Goal: Task Accomplishment & Management: Use online tool/utility

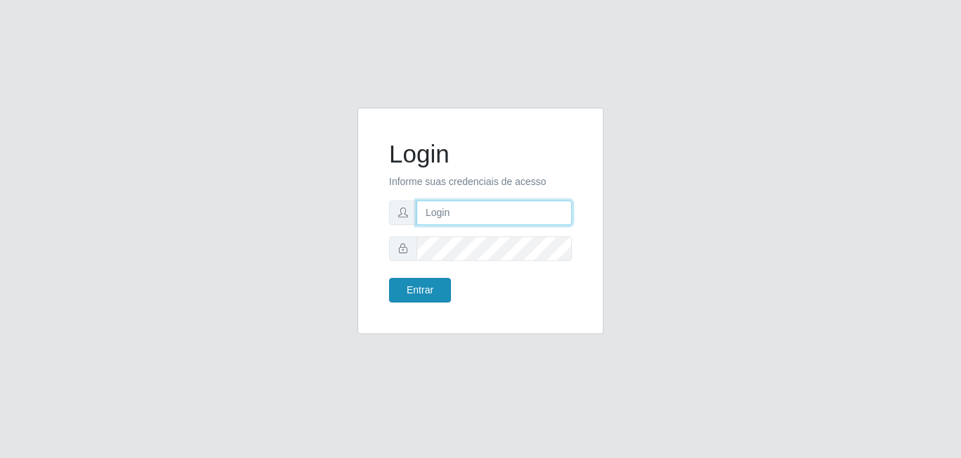
type input "[EMAIL_ADDRESS][DOMAIN_NAME]"
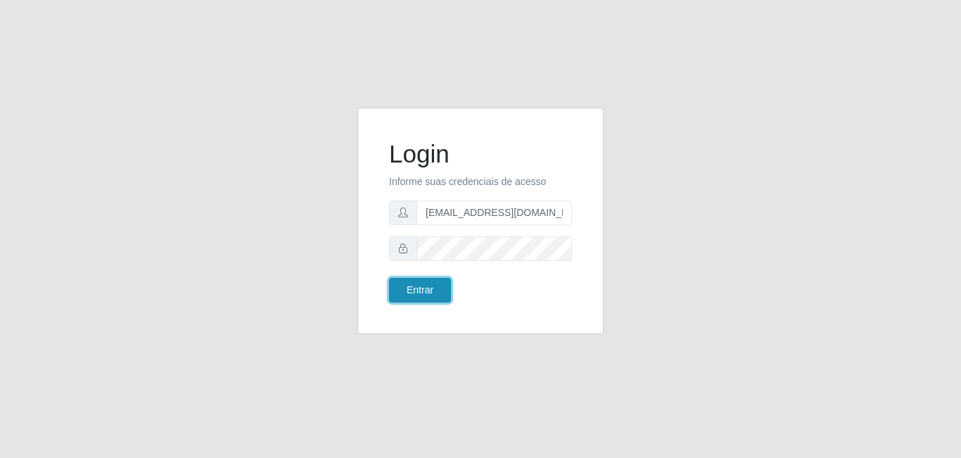
click at [412, 294] on button "Entrar" at bounding box center [420, 290] width 62 height 25
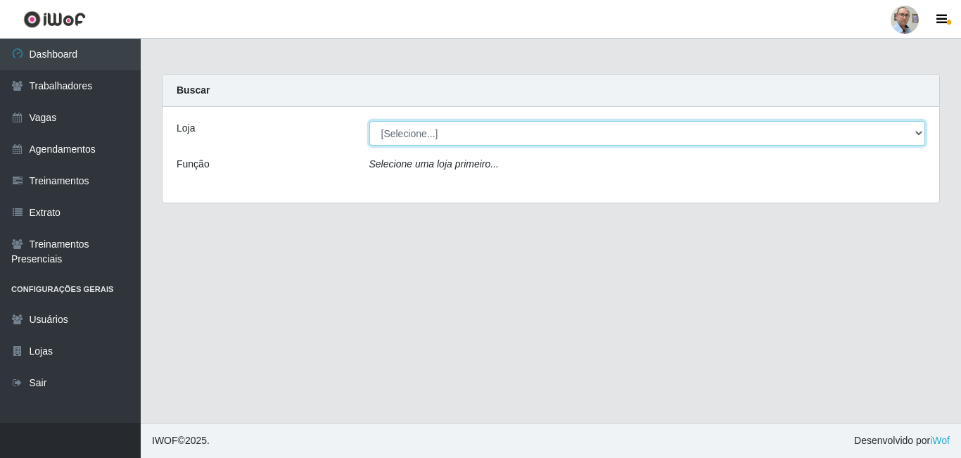
click at [495, 132] on select "[Selecione...] Mar Vermelho - Loja 04" at bounding box center [647, 133] width 556 height 25
select select "251"
click at [369, 121] on select "[Selecione...] Mar Vermelho - Loja 04" at bounding box center [647, 133] width 556 height 25
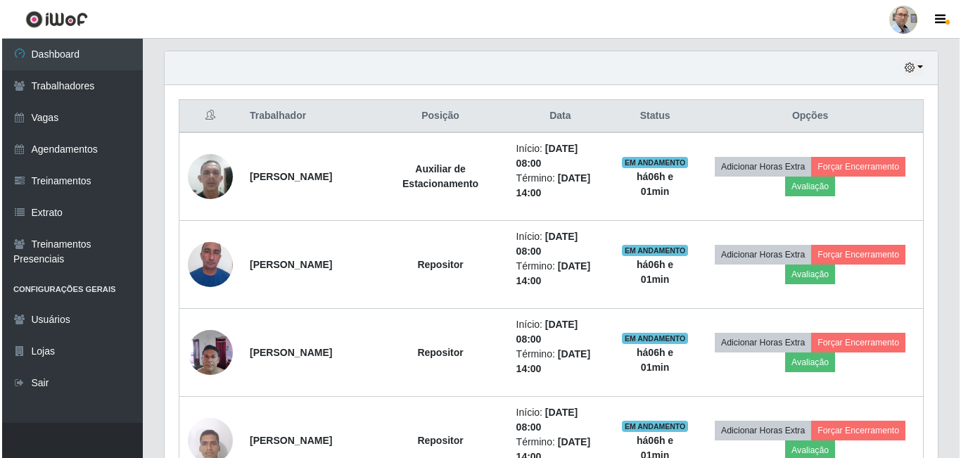
scroll to position [492, 0]
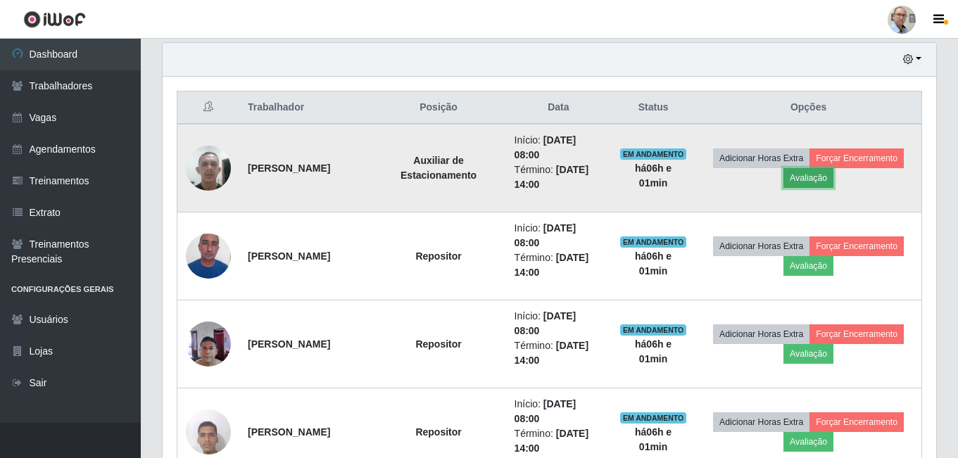
click at [833, 177] on button "Avaliação" at bounding box center [808, 178] width 50 height 20
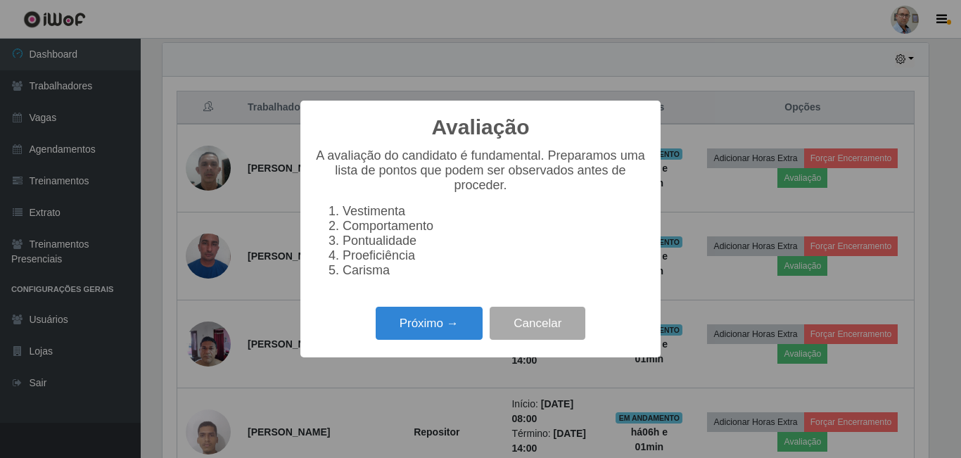
scroll to position [292, 766]
click at [421, 326] on button "Próximo →" at bounding box center [429, 323] width 107 height 33
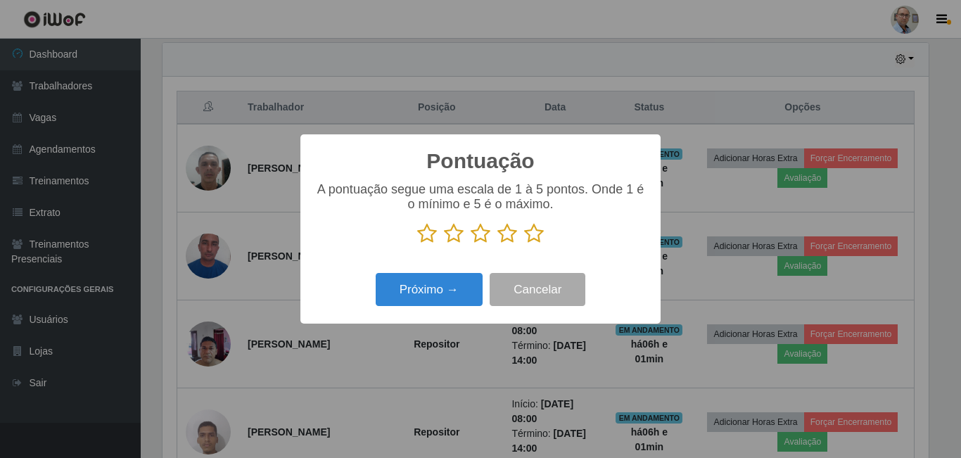
scroll to position [703241, 702766]
drag, startPoint x: 530, startPoint y: 238, endPoint x: 458, endPoint y: 284, distance: 86.1
click at [530, 238] on icon at bounding box center [534, 233] width 20 height 21
click at [524, 244] on input "radio" at bounding box center [524, 244] width 0 height 0
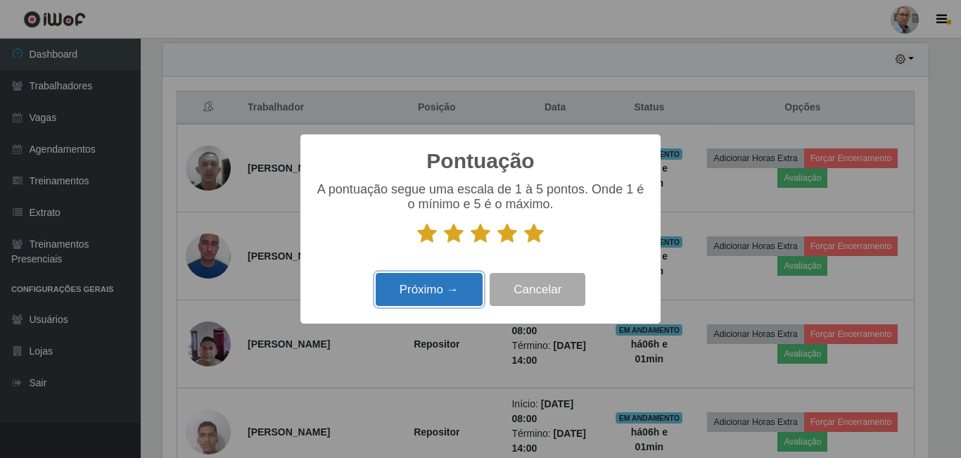
click at [440, 298] on button "Próximo →" at bounding box center [429, 289] width 107 height 33
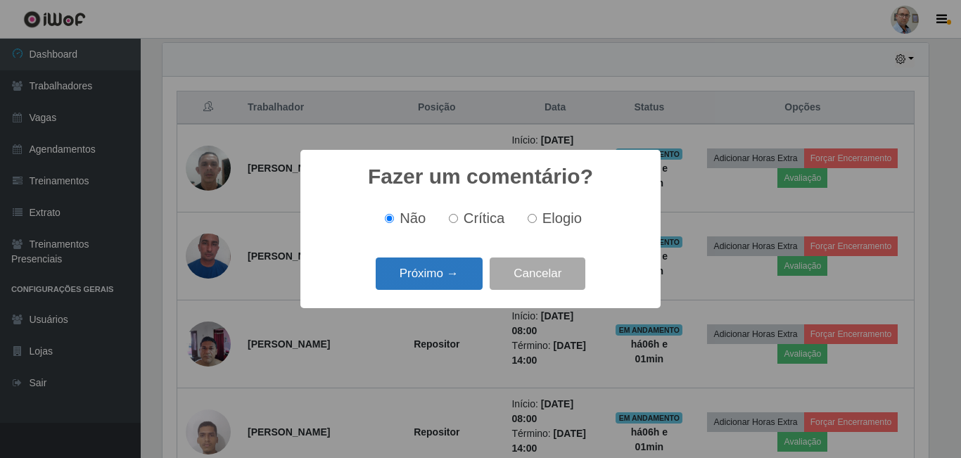
drag, startPoint x: 419, startPoint y: 263, endPoint x: 425, endPoint y: 273, distance: 11.7
click at [425, 273] on button "Próximo →" at bounding box center [429, 273] width 107 height 33
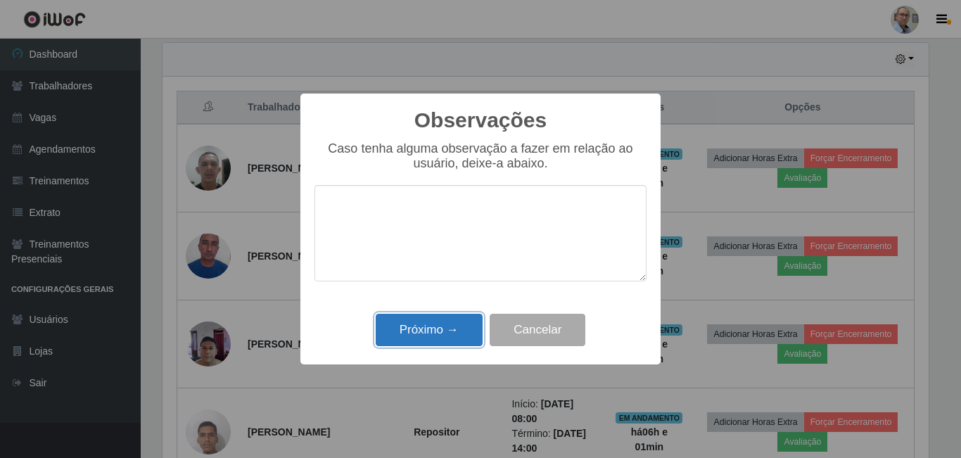
click at [427, 334] on button "Próximo →" at bounding box center [429, 330] width 107 height 33
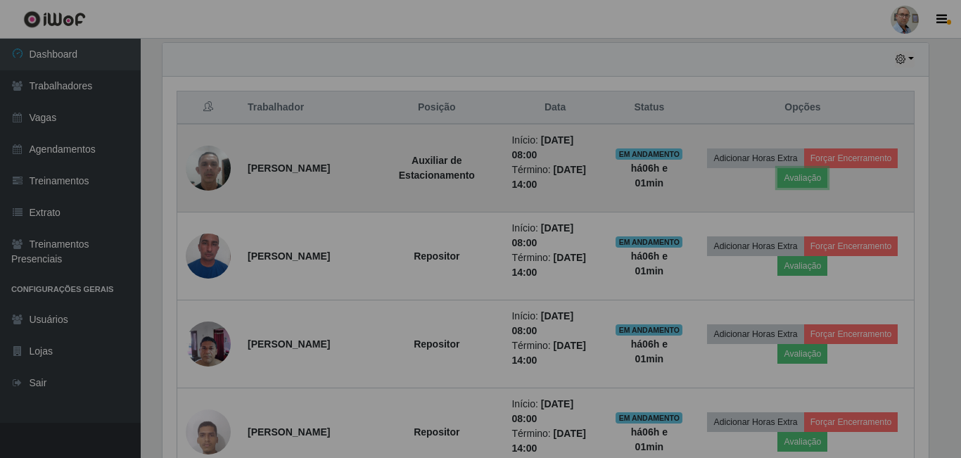
scroll to position [292, 773]
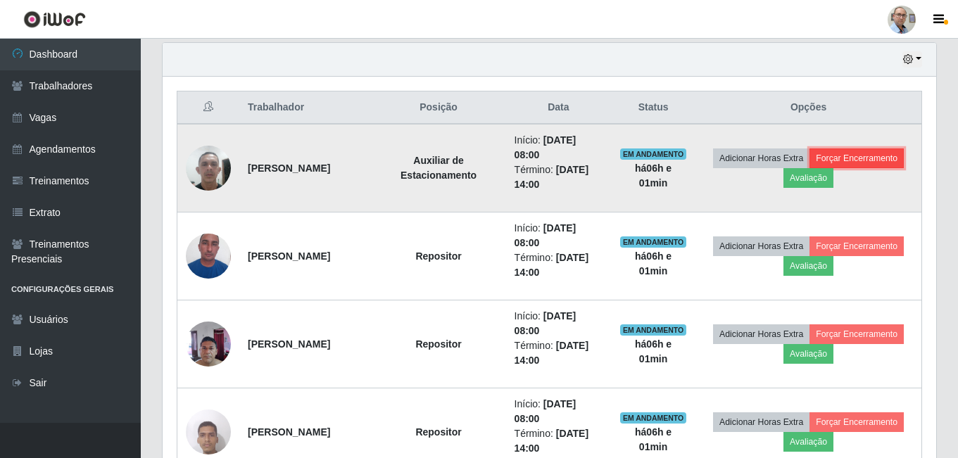
click at [809, 168] on button "Forçar Encerramento" at bounding box center [856, 158] width 94 height 20
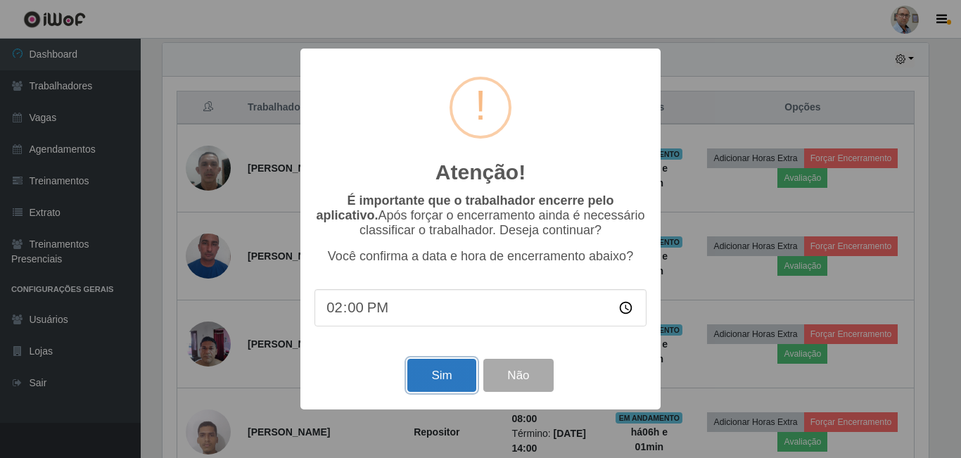
click at [443, 379] on button "Sim" at bounding box center [441, 375] width 68 height 33
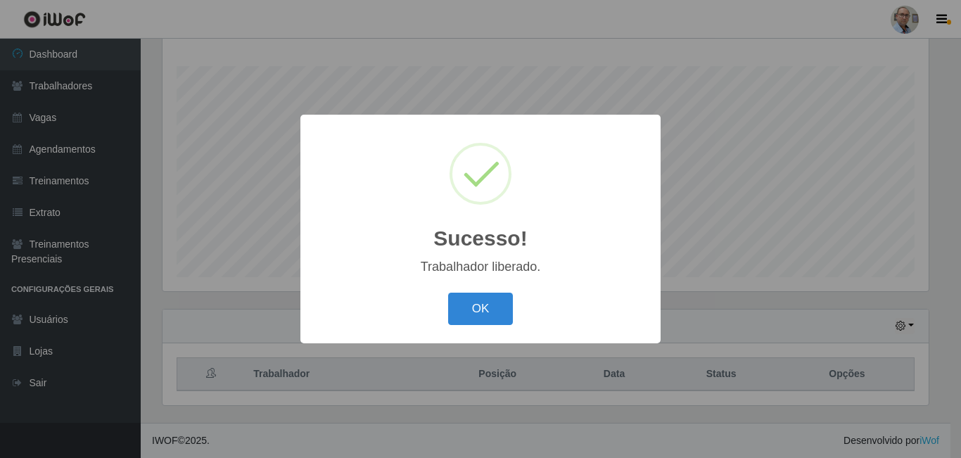
click at [478, 310] on button "OK" at bounding box center [480, 309] width 65 height 33
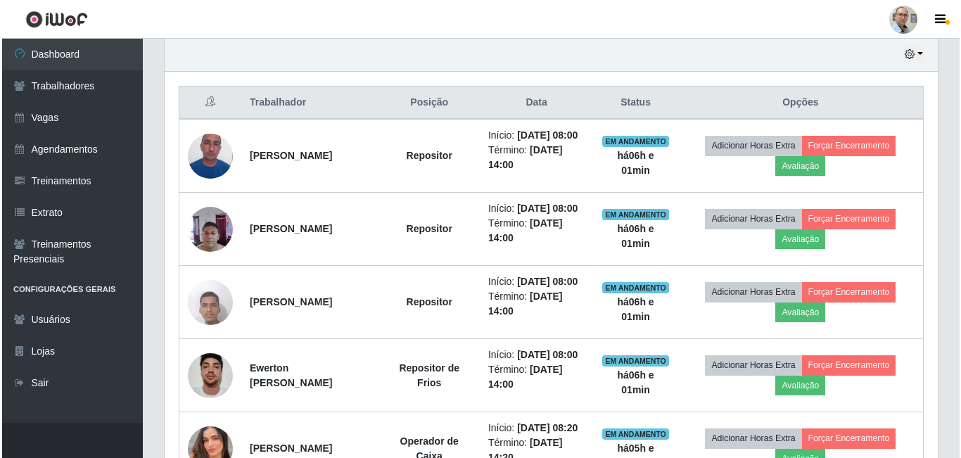
scroll to position [507, 0]
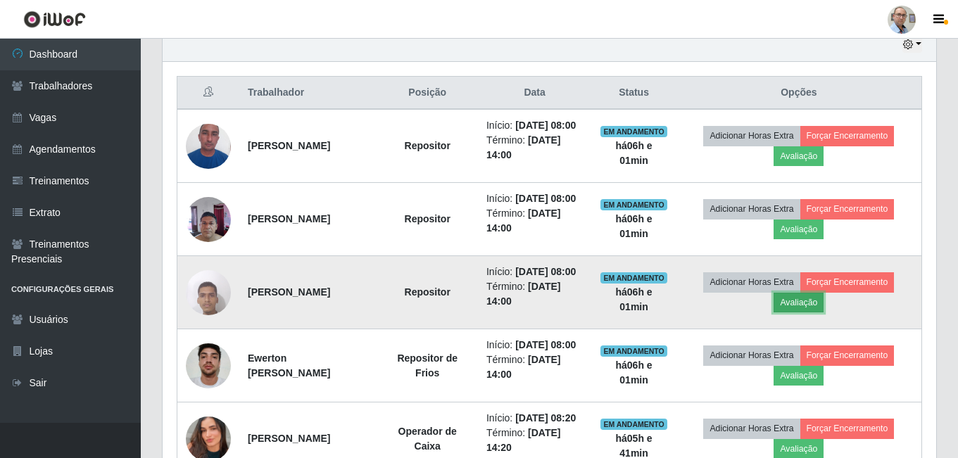
click at [818, 312] on button "Avaliação" at bounding box center [798, 303] width 50 height 20
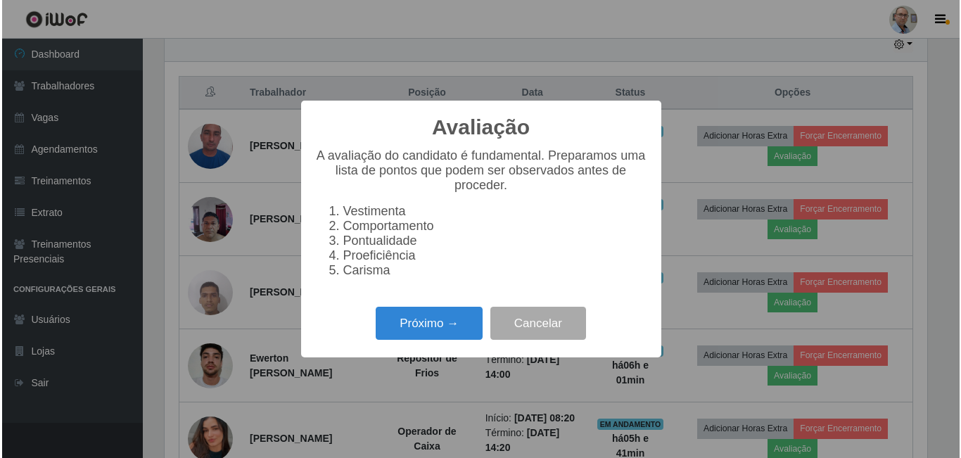
scroll to position [292, 766]
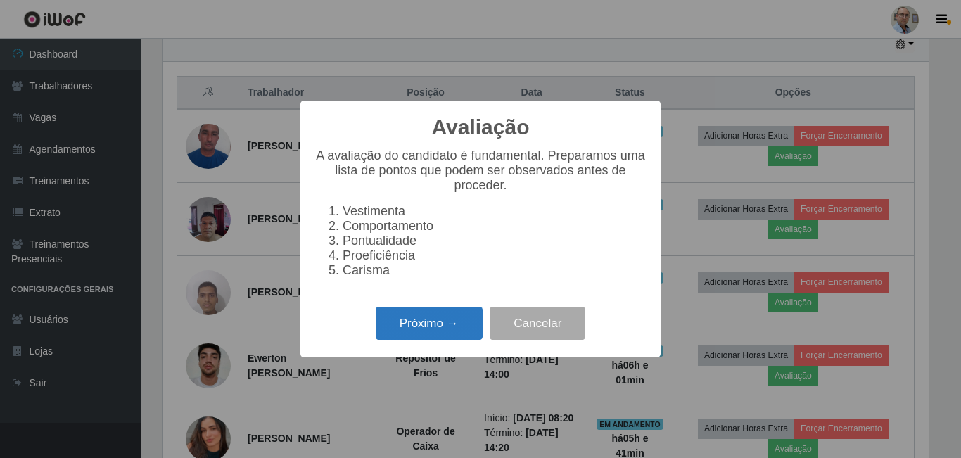
click at [452, 329] on button "Próximo →" at bounding box center [429, 323] width 107 height 33
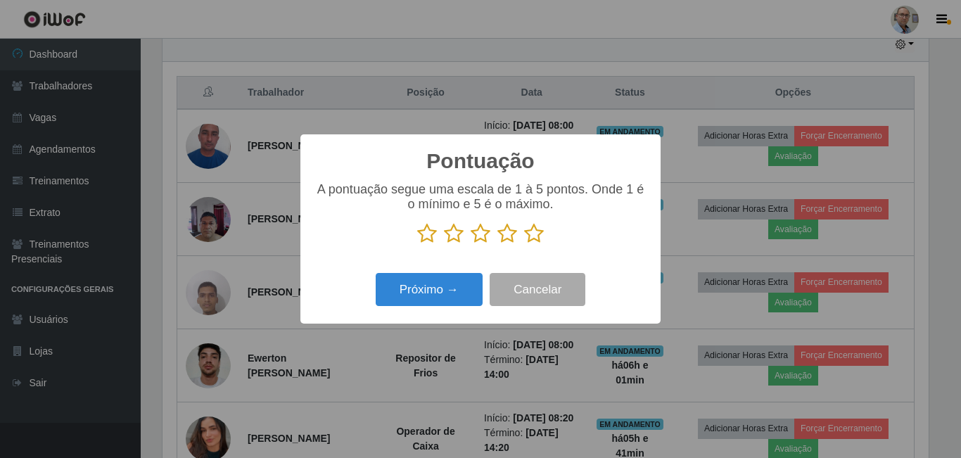
click at [533, 238] on icon at bounding box center [534, 233] width 20 height 21
click at [524, 244] on input "radio" at bounding box center [524, 244] width 0 height 0
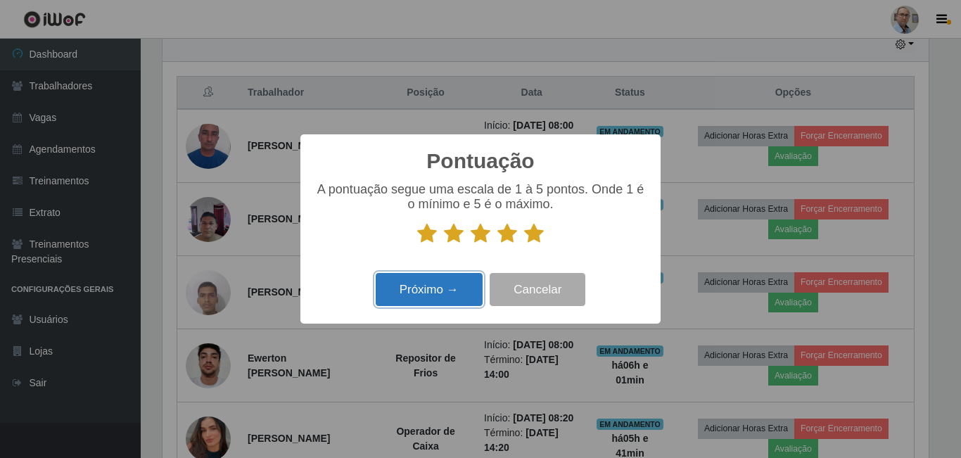
click at [423, 300] on button "Próximo →" at bounding box center [429, 289] width 107 height 33
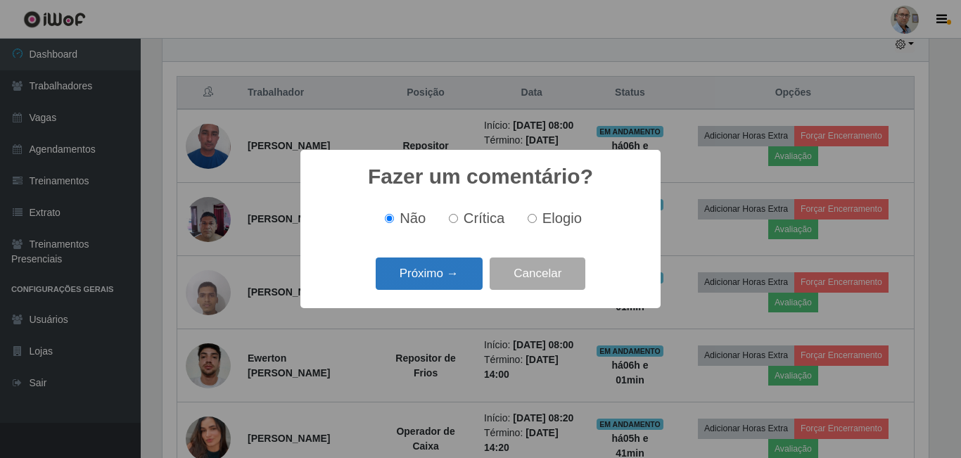
click at [440, 273] on button "Próximo →" at bounding box center [429, 273] width 107 height 33
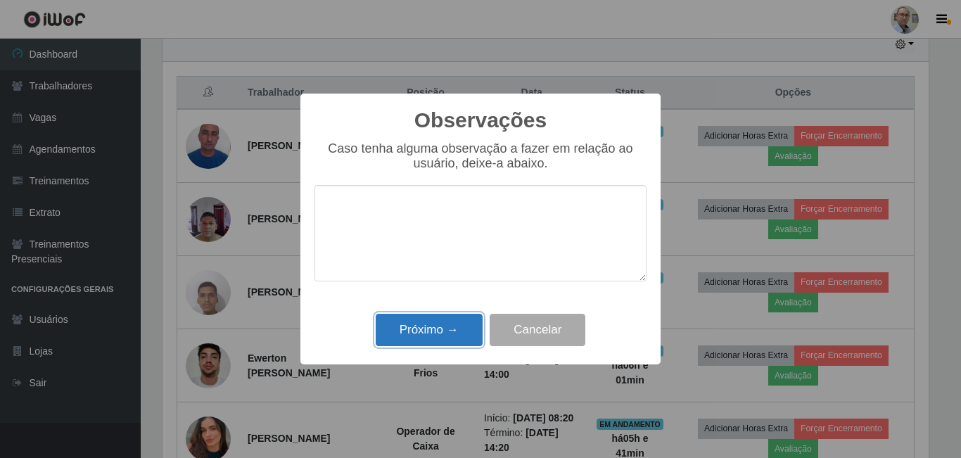
click at [457, 329] on button "Próximo →" at bounding box center [429, 330] width 107 height 33
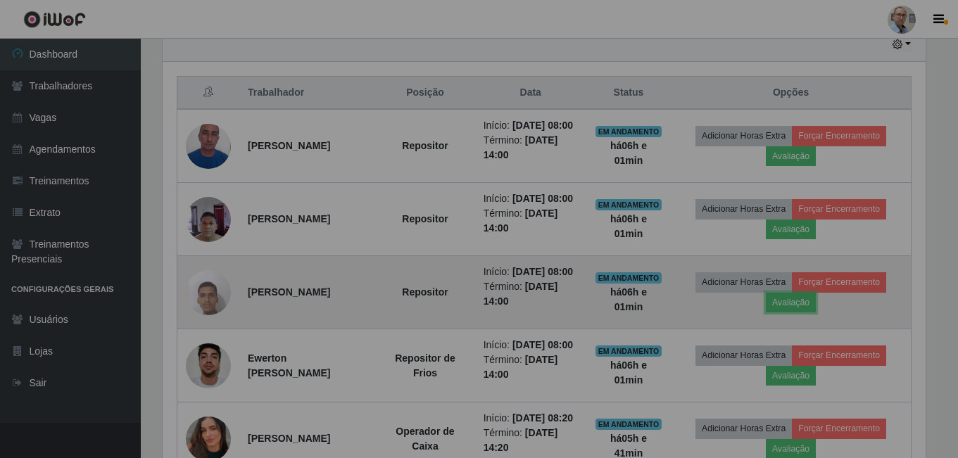
scroll to position [292, 773]
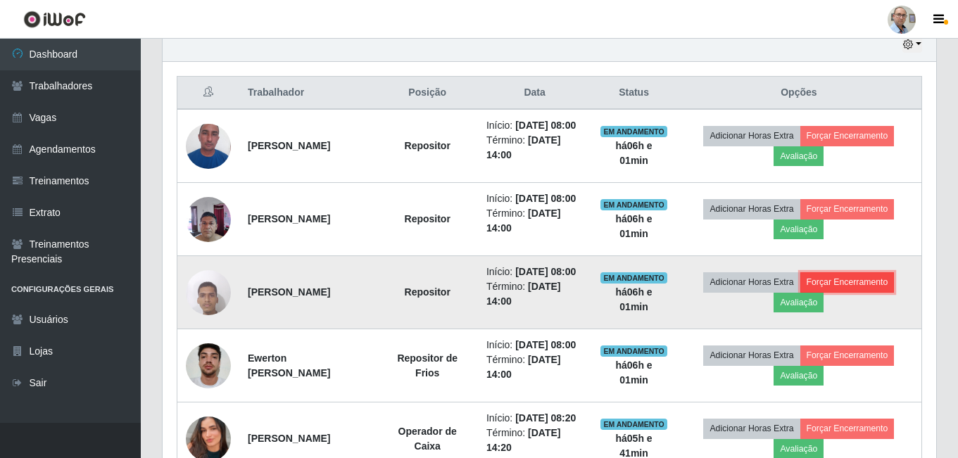
click at [846, 292] on button "Forçar Encerramento" at bounding box center [847, 282] width 94 height 20
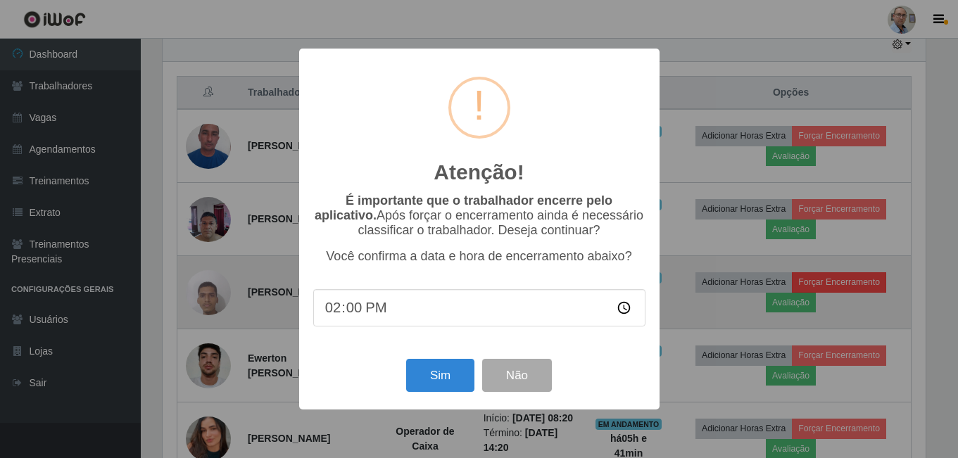
scroll to position [292, 766]
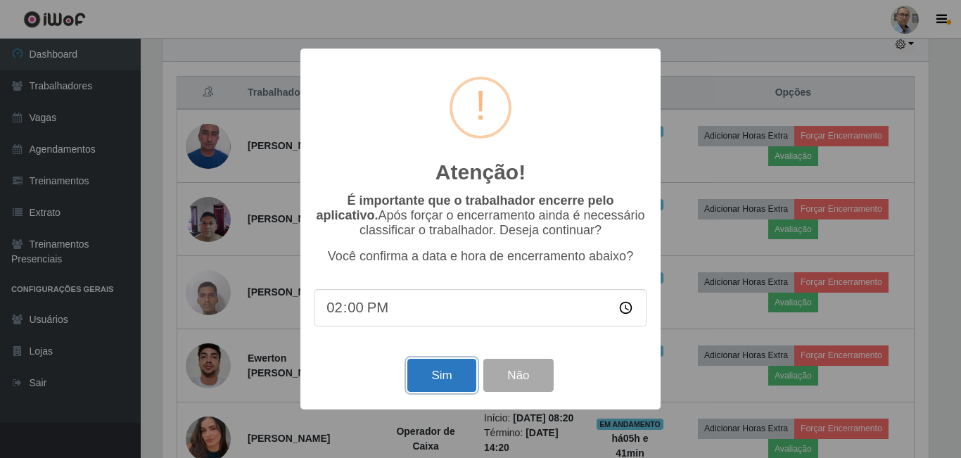
click at [462, 375] on button "Sim" at bounding box center [441, 375] width 68 height 33
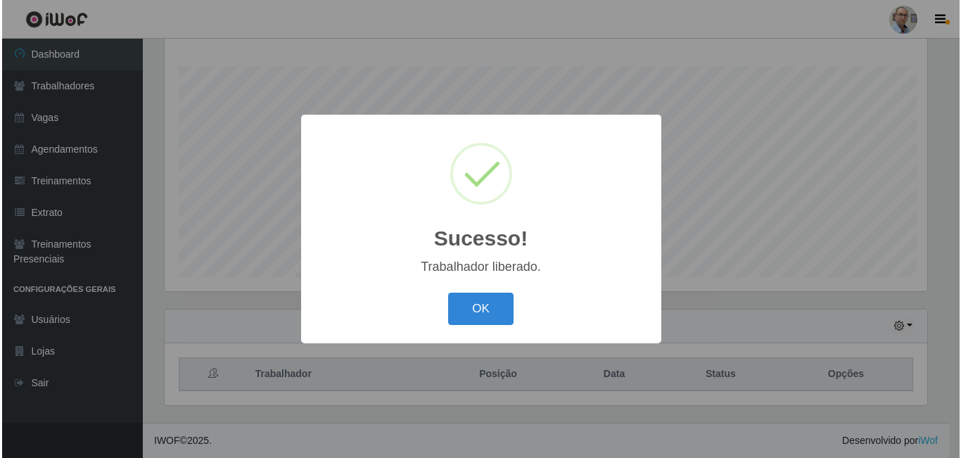
scroll to position [0, 0]
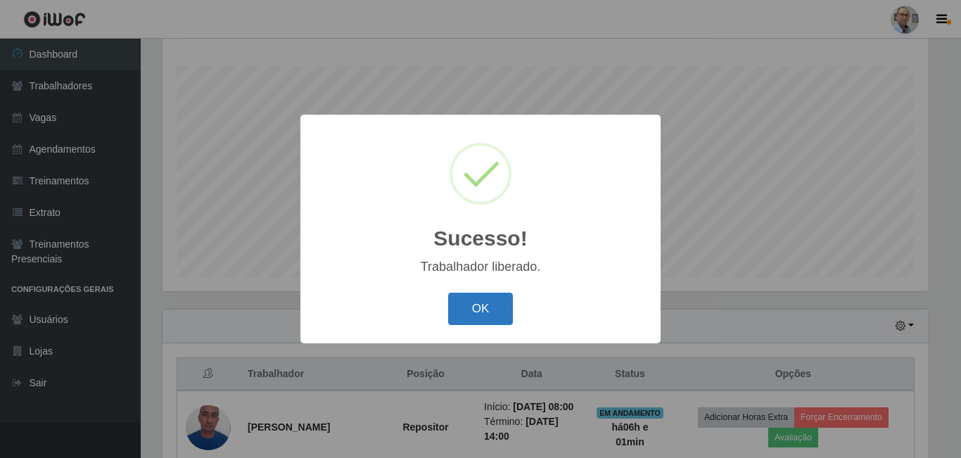
click at [488, 305] on button "OK" at bounding box center [480, 309] width 65 height 33
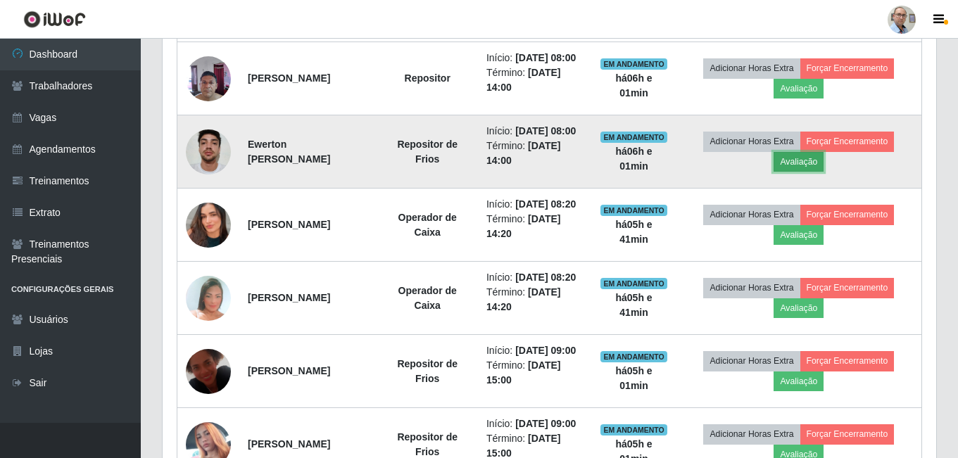
click at [823, 172] on button "Avaliação" at bounding box center [798, 162] width 50 height 20
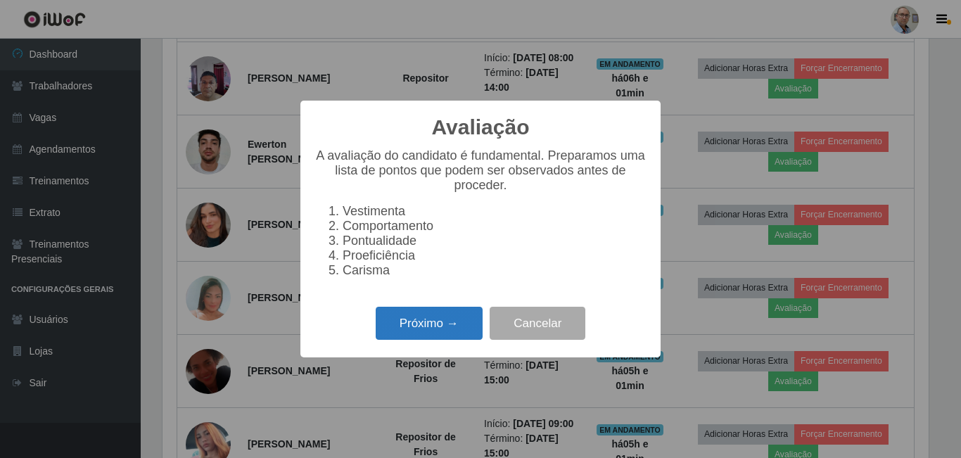
click at [452, 317] on div "Próximo → Cancelar" at bounding box center [480, 323] width 332 height 40
click at [451, 322] on button "Próximo →" at bounding box center [429, 323] width 107 height 33
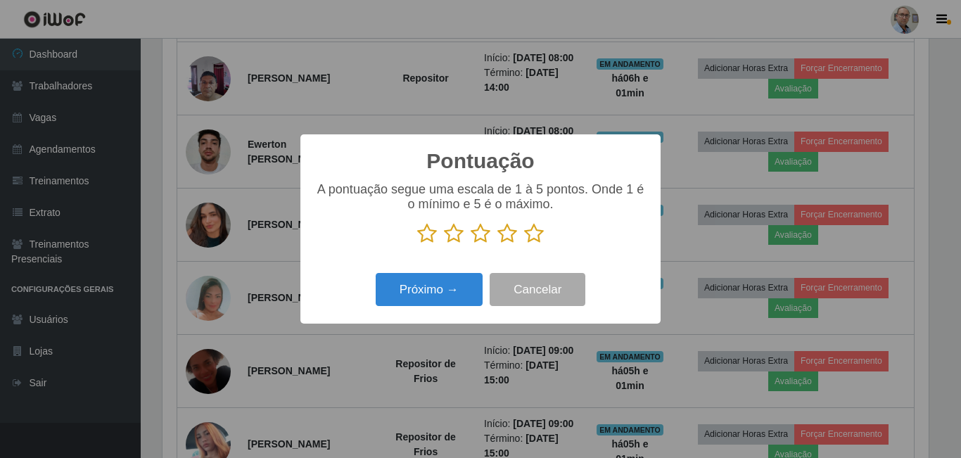
click at [535, 227] on icon at bounding box center [534, 233] width 20 height 21
click at [524, 244] on input "radio" at bounding box center [524, 244] width 0 height 0
click at [535, 234] on icon at bounding box center [534, 233] width 20 height 21
click at [524, 244] on input "radio" at bounding box center [524, 244] width 0 height 0
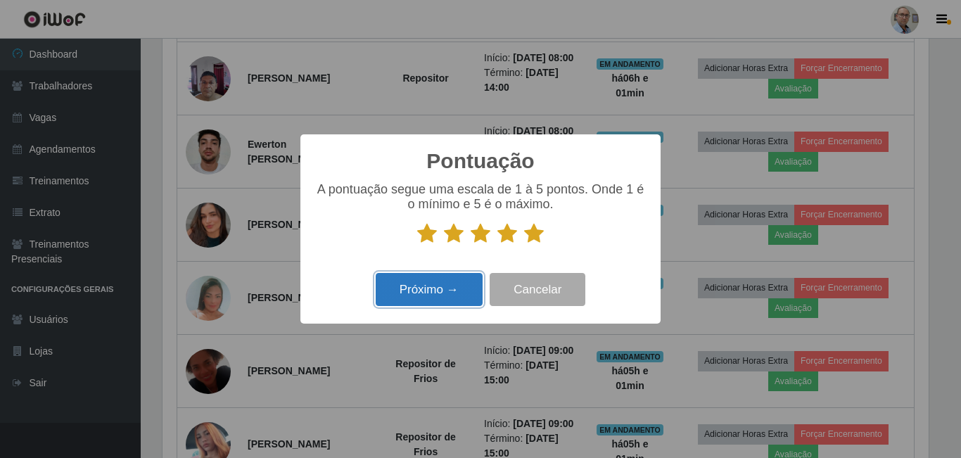
click at [457, 291] on button "Próximo →" at bounding box center [429, 289] width 107 height 33
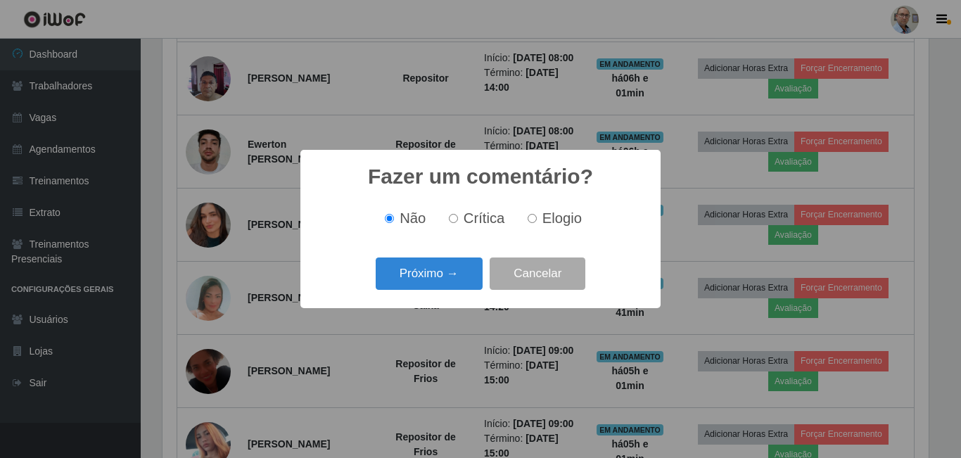
click at [457, 291] on button "Próximo →" at bounding box center [429, 273] width 107 height 33
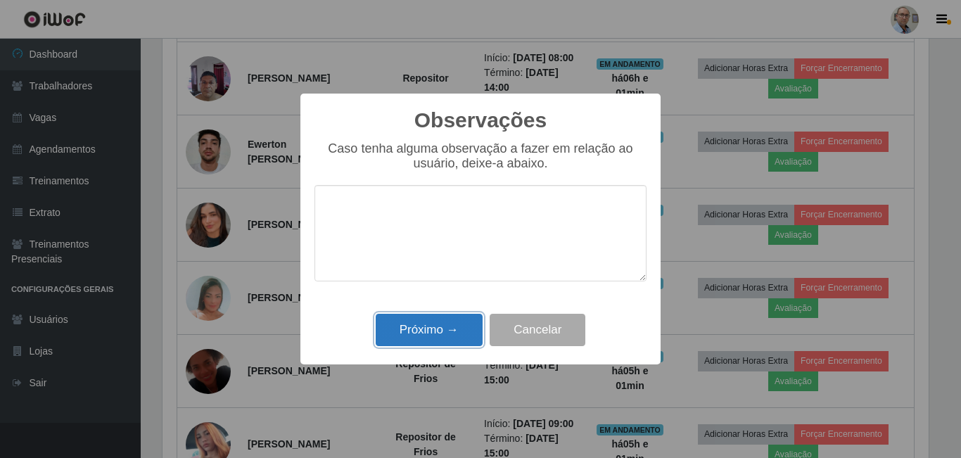
click at [440, 342] on button "Próximo →" at bounding box center [429, 330] width 107 height 33
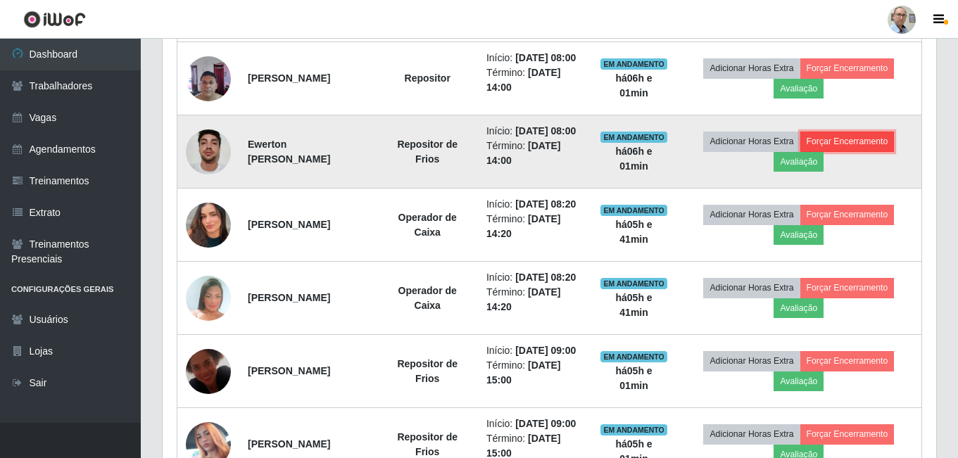
click at [850, 151] on button "Forçar Encerramento" at bounding box center [847, 142] width 94 height 20
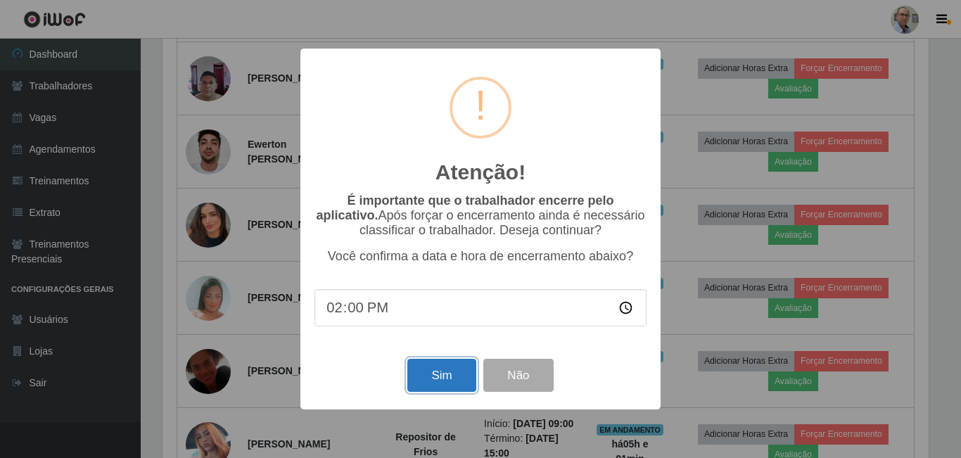
click at [428, 384] on button "Sim" at bounding box center [441, 375] width 68 height 33
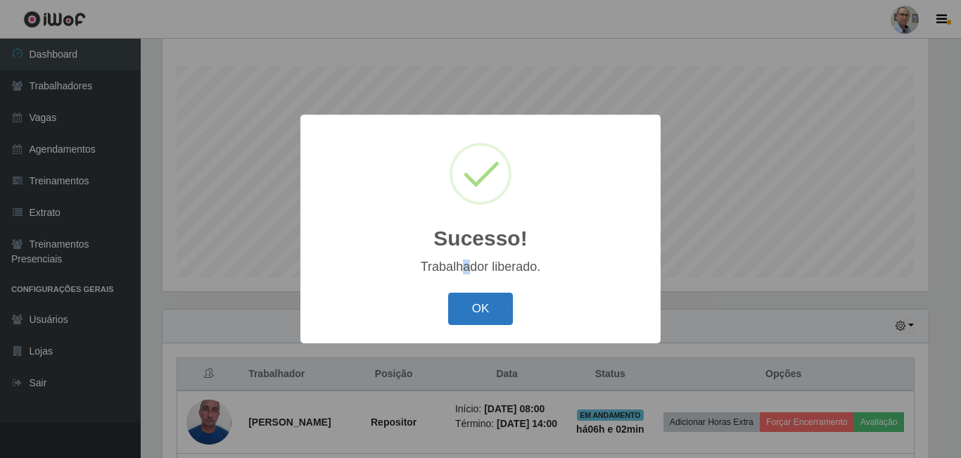
drag, startPoint x: 465, startPoint y: 277, endPoint x: 467, endPoint y: 299, distance: 21.9
click at [466, 277] on div "Sucesso! × Trabalhador liberado. OK Cancel" at bounding box center [480, 229] width 360 height 228
click at [467, 299] on button "OK" at bounding box center [480, 309] width 65 height 33
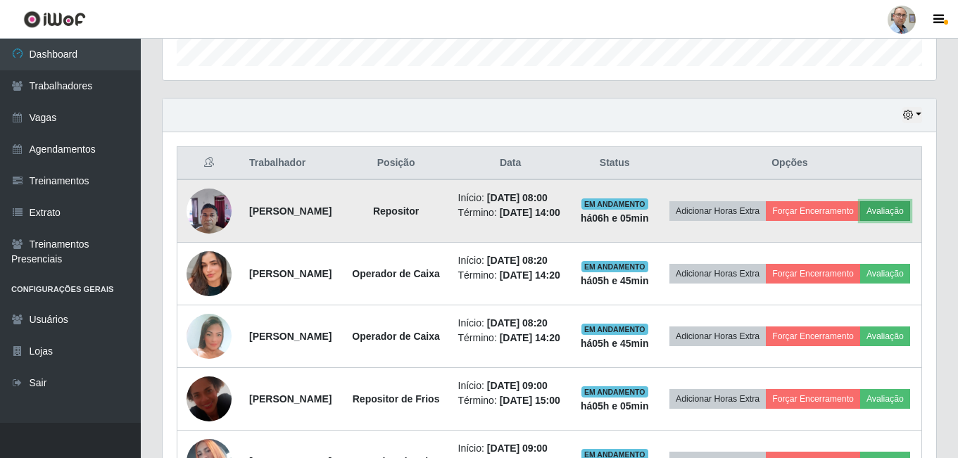
click at [860, 221] on button "Avaliação" at bounding box center [885, 211] width 50 height 20
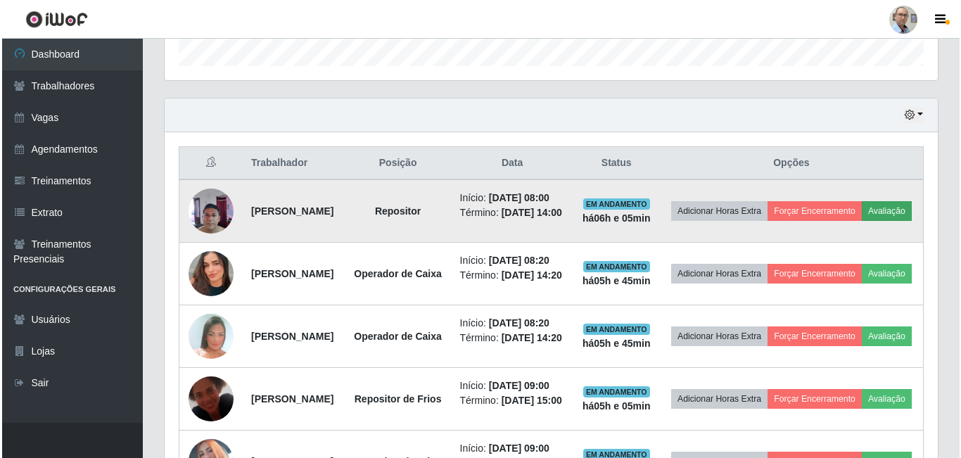
scroll to position [292, 766]
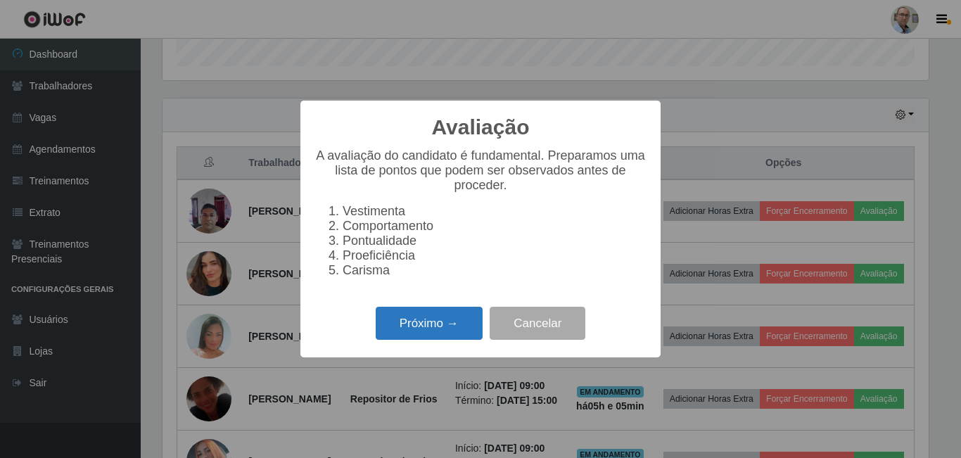
click at [447, 333] on button "Próximo →" at bounding box center [429, 323] width 107 height 33
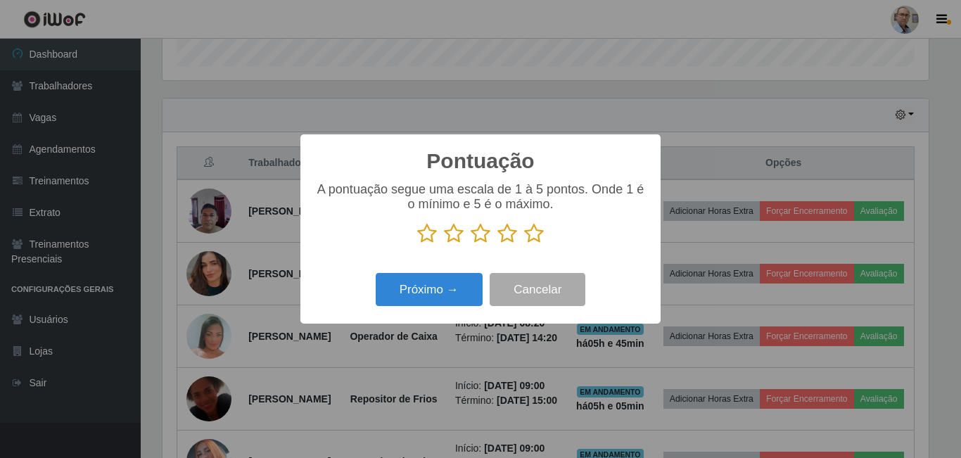
scroll to position [703241, 702766]
click at [535, 236] on icon at bounding box center [534, 233] width 20 height 21
click at [524, 244] on input "radio" at bounding box center [524, 244] width 0 height 0
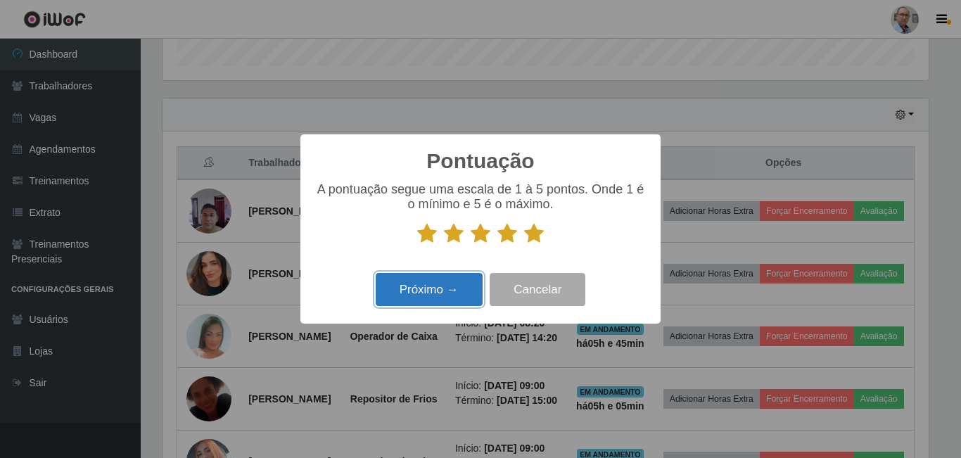
click at [429, 285] on button "Próximo →" at bounding box center [429, 289] width 107 height 33
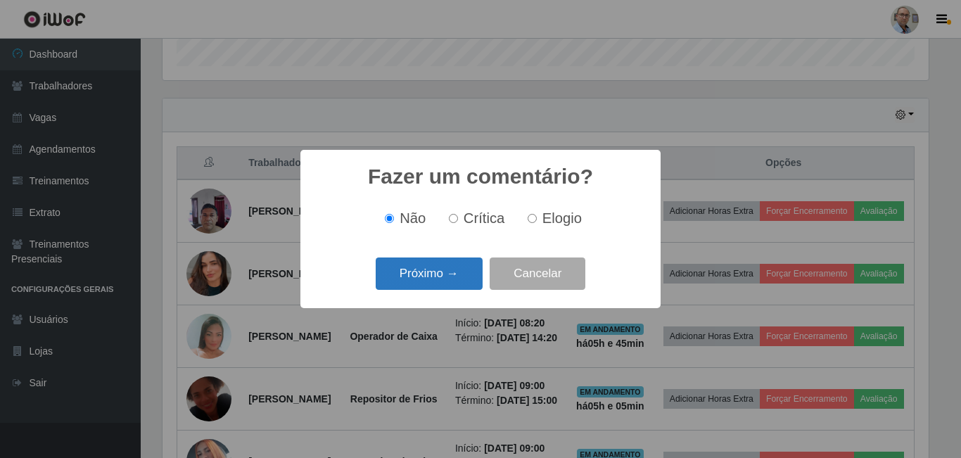
click at [461, 276] on button "Próximo →" at bounding box center [429, 273] width 107 height 33
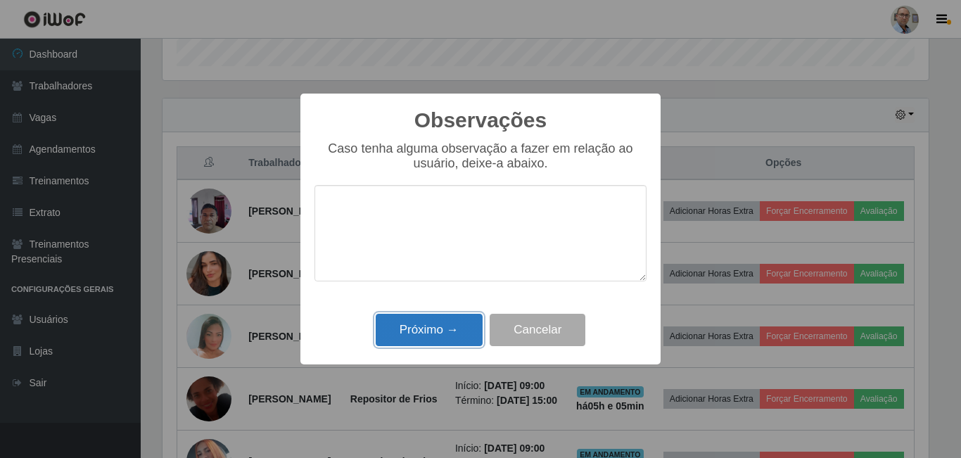
click at [431, 338] on button "Próximo →" at bounding box center [429, 330] width 107 height 33
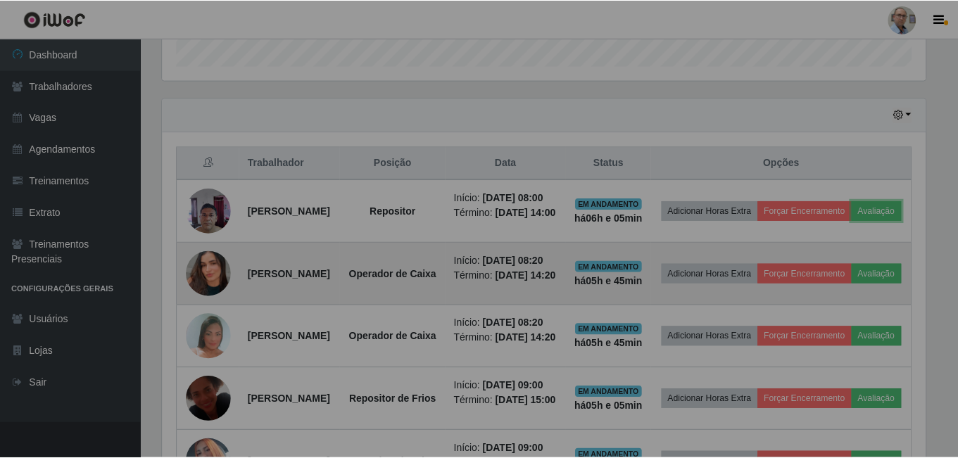
scroll to position [292, 773]
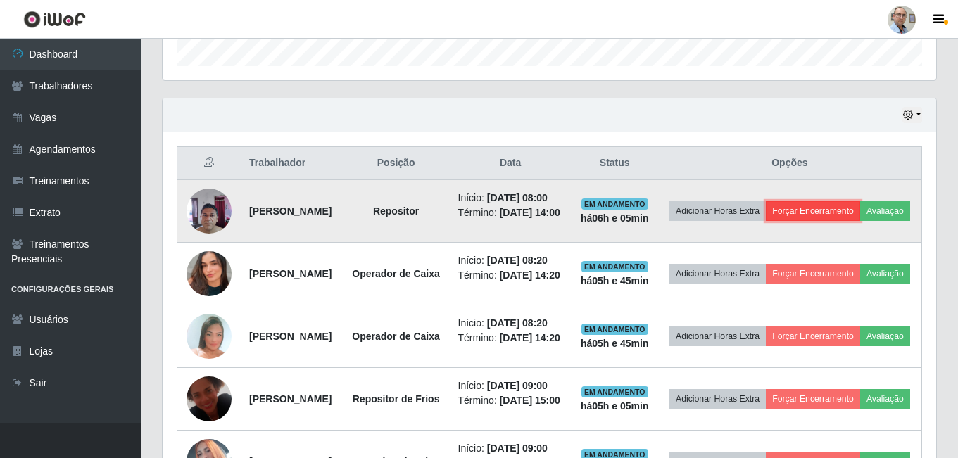
click at [851, 217] on button "Forçar Encerramento" at bounding box center [812, 211] width 94 height 20
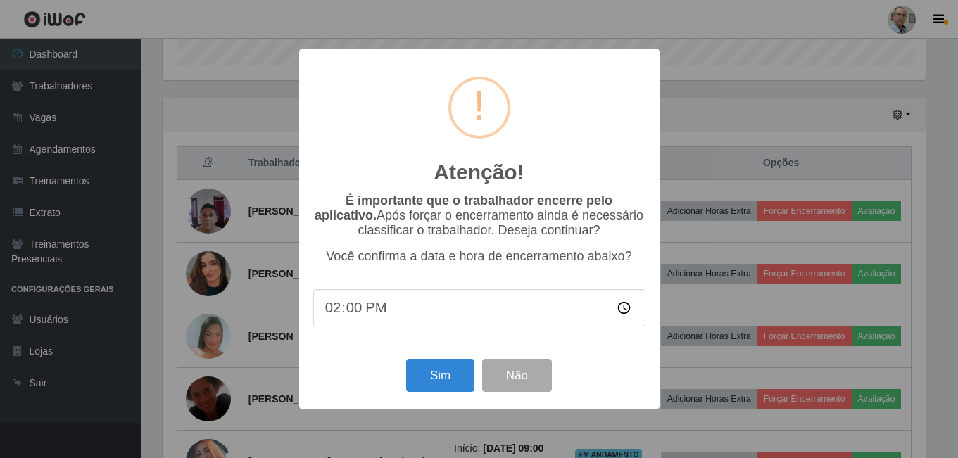
scroll to position [292, 766]
click at [452, 376] on button "Sim" at bounding box center [441, 375] width 68 height 33
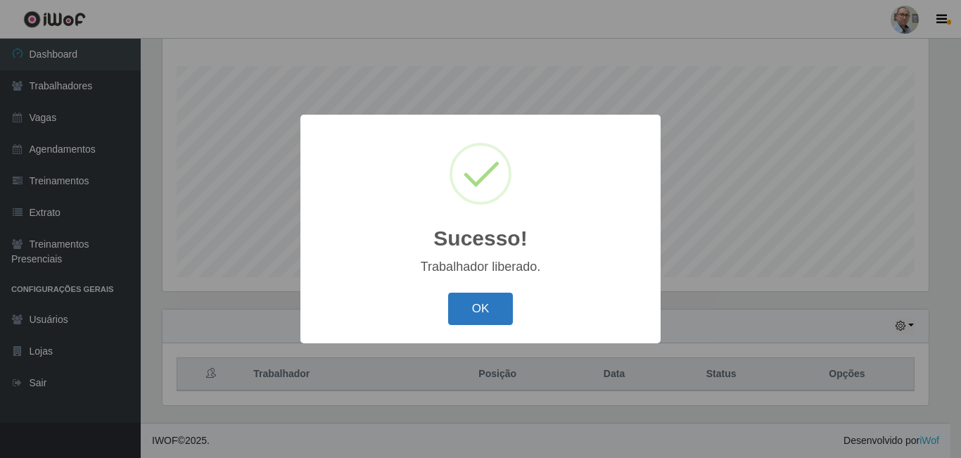
click at [490, 317] on button "OK" at bounding box center [480, 309] width 65 height 33
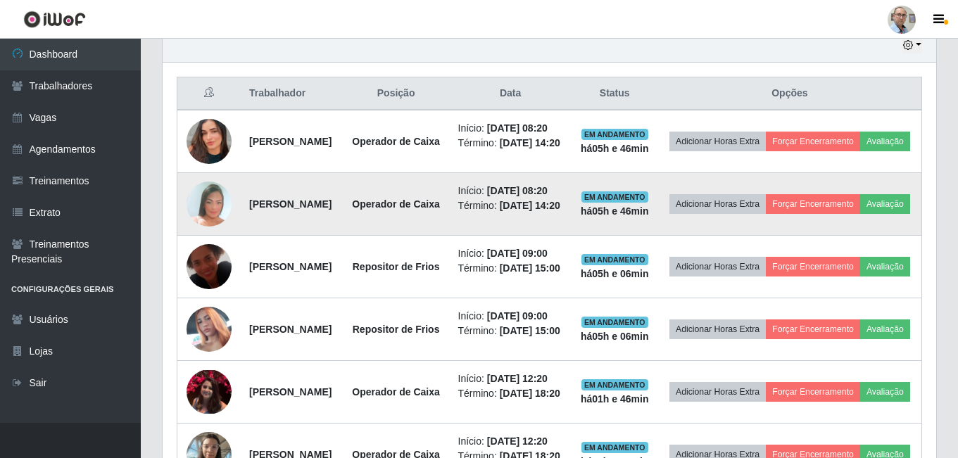
scroll to position [507, 0]
